Goal: Task Accomplishment & Management: Use online tool/utility

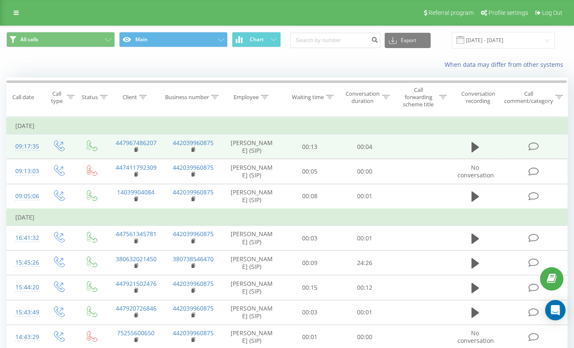
click at [484, 146] on td at bounding box center [475, 147] width 53 height 25
click at [476, 146] on icon at bounding box center [476, 147] width 8 height 10
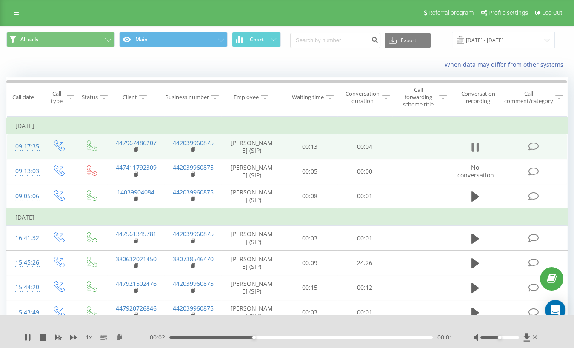
click at [475, 147] on icon at bounding box center [476, 147] width 8 height 12
click at [475, 147] on icon at bounding box center [476, 147] width 8 height 10
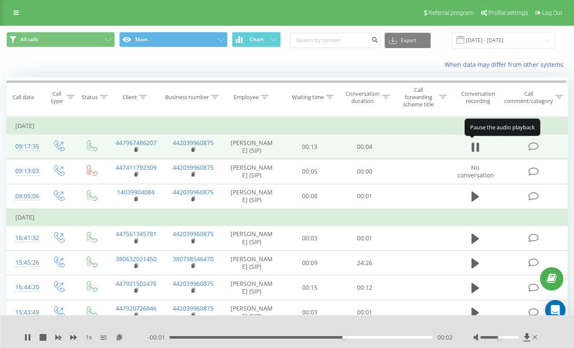
click at [475, 147] on icon at bounding box center [476, 147] width 8 height 12
click at [528, 339] on icon at bounding box center [527, 337] width 7 height 9
click at [467, 143] on td at bounding box center [475, 147] width 53 height 25
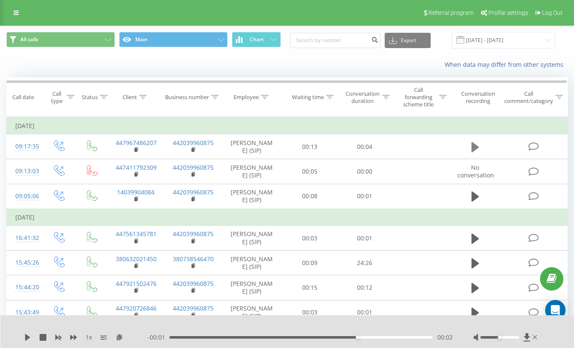
click at [470, 143] on button at bounding box center [475, 147] width 13 height 13
click at [26, 339] on icon at bounding box center [27, 337] width 5 height 7
click at [473, 143] on icon at bounding box center [476, 147] width 8 height 10
click at [476, 148] on icon at bounding box center [476, 147] width 8 height 10
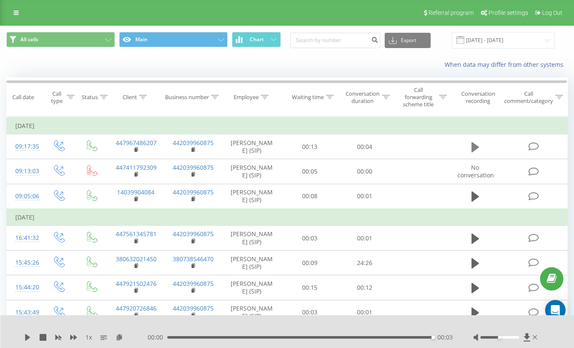
click at [477, 148] on icon at bounding box center [476, 147] width 8 height 12
click at [28, 336] on icon at bounding box center [27, 337] width 5 height 7
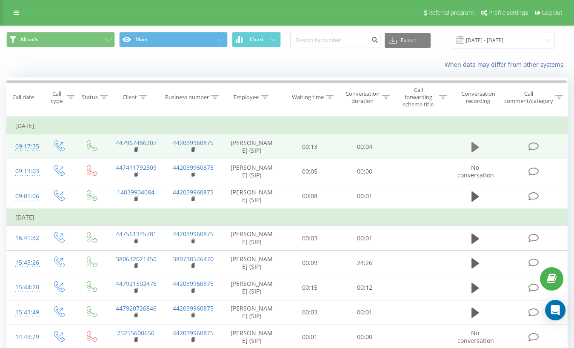
click at [473, 143] on icon at bounding box center [476, 147] width 8 height 10
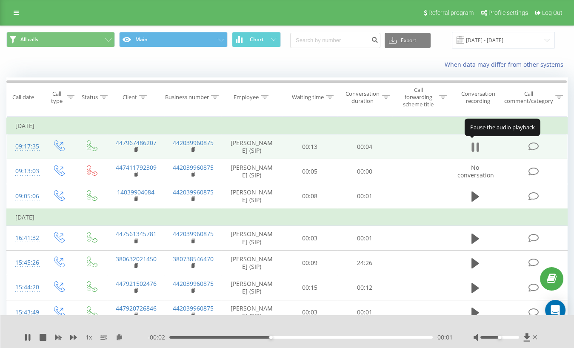
click at [477, 150] on icon at bounding box center [478, 147] width 3 height 9
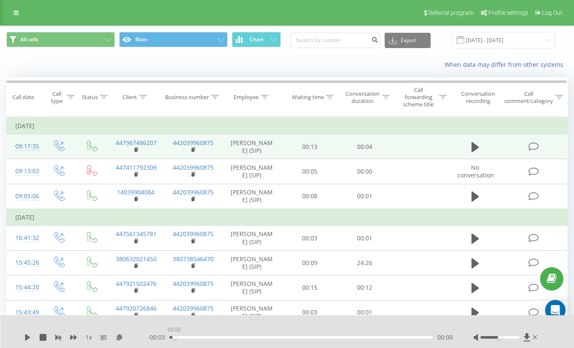
click at [174, 337] on div "00:00" at bounding box center [301, 337] width 264 height 3
click at [25, 335] on icon at bounding box center [27, 337] width 5 height 7
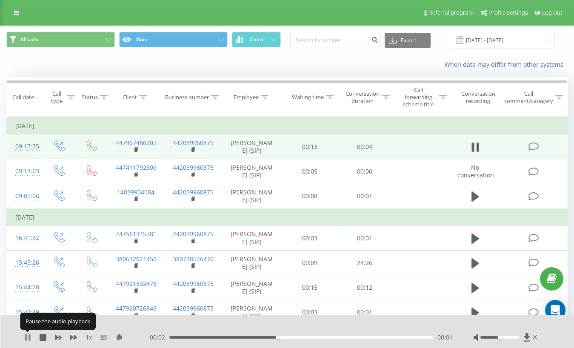
click at [27, 338] on icon at bounding box center [27, 337] width 7 height 7
